Goal: Task Accomplishment & Management: Manage account settings

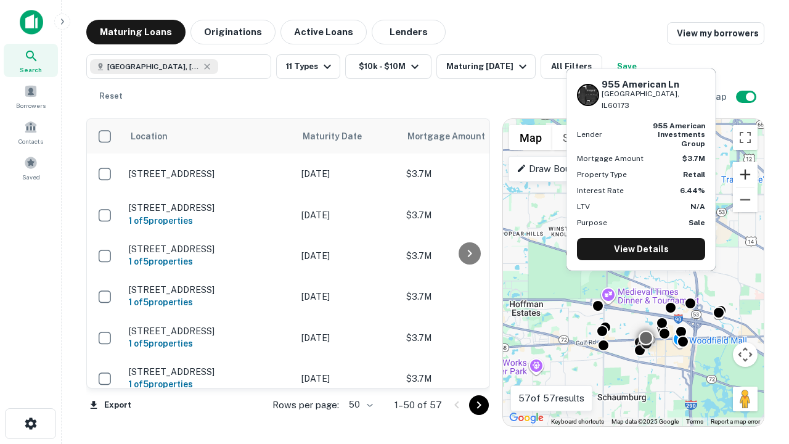
click at [745, 174] on button "Zoom in" at bounding box center [745, 174] width 25 height 25
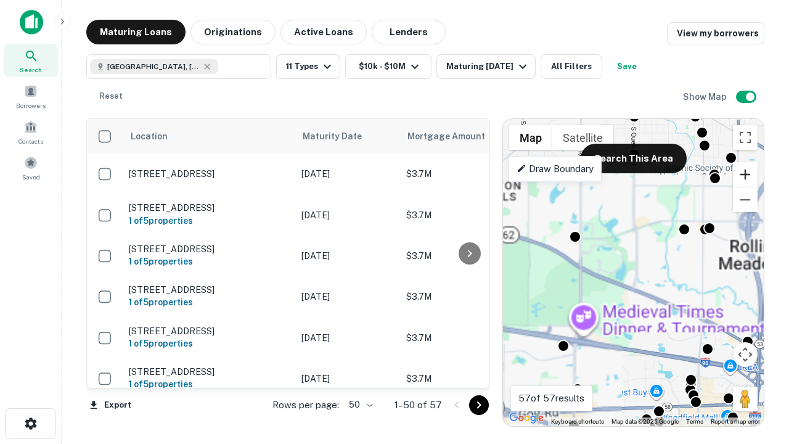
click at [745, 174] on button "Zoom in" at bounding box center [745, 174] width 25 height 25
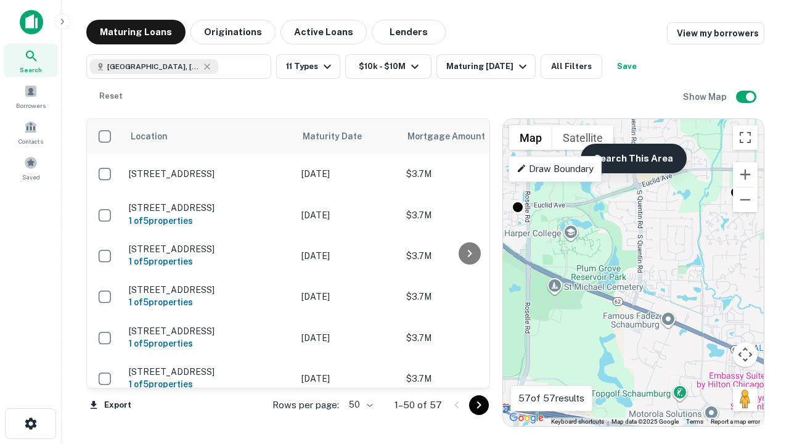
click at [633, 158] on button "Search This Area" at bounding box center [634, 159] width 106 height 30
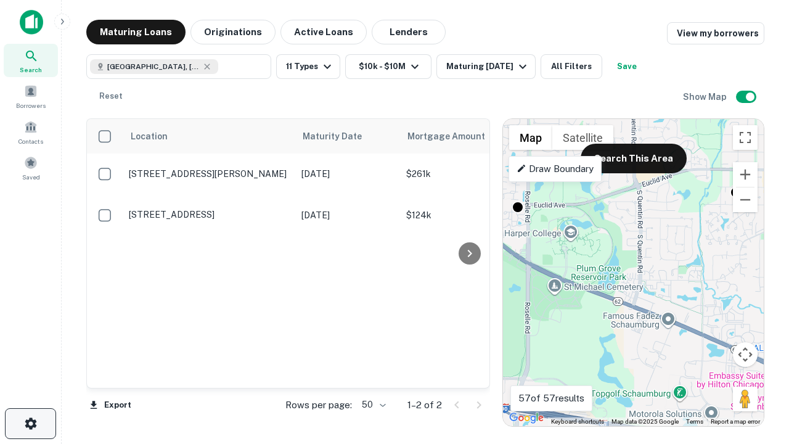
click at [30, 423] on icon "button" at bounding box center [30, 423] width 15 height 15
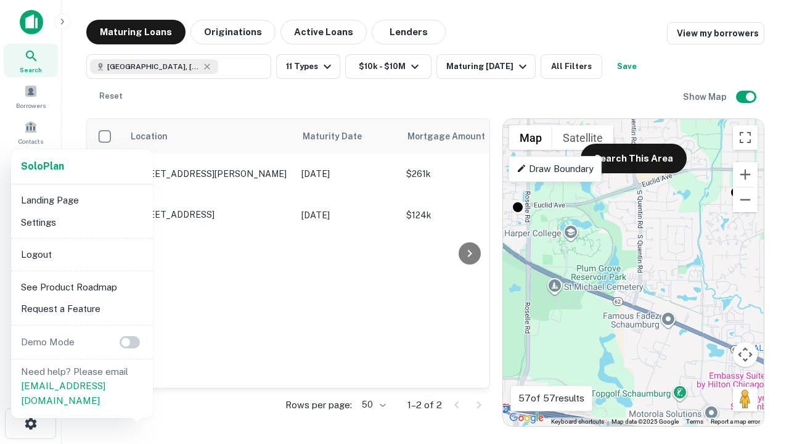
click at [81, 254] on li "Logout" at bounding box center [82, 254] width 132 height 22
